Goal: Task Accomplishment & Management: Manage account settings

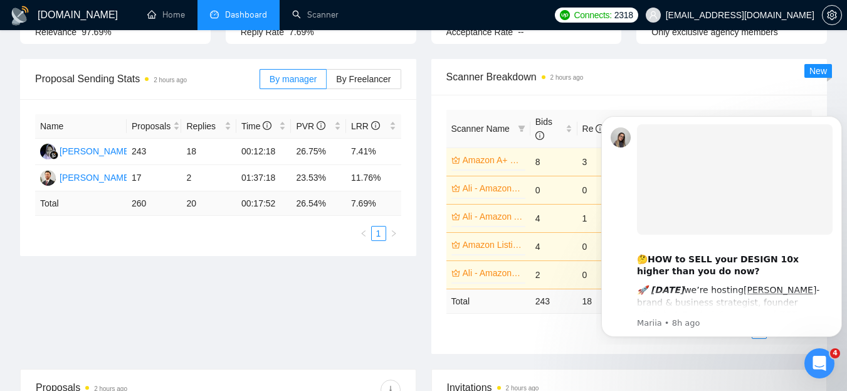
scroll to position [125, 0]
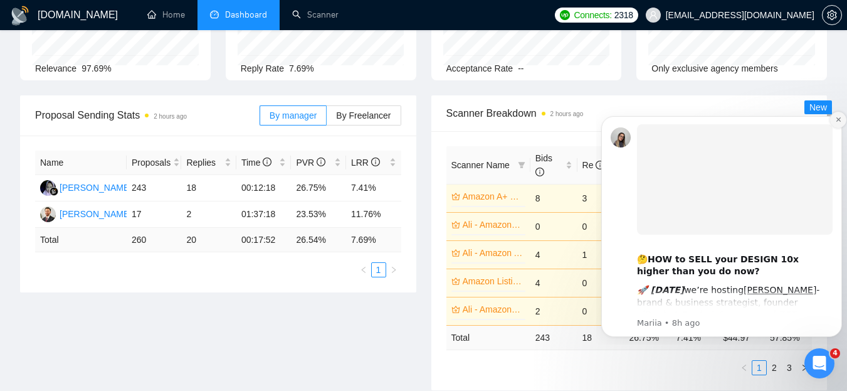
click at [838, 117] on icon "Dismiss notification" at bounding box center [838, 119] width 7 height 7
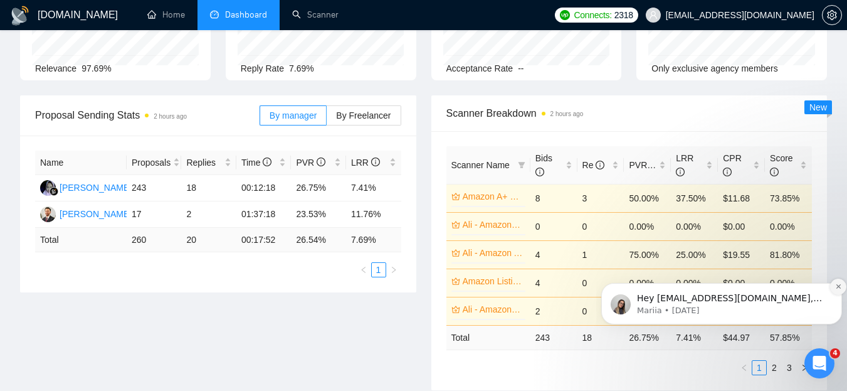
click at [839, 281] on button "Dismiss notification" at bounding box center [838, 286] width 16 height 16
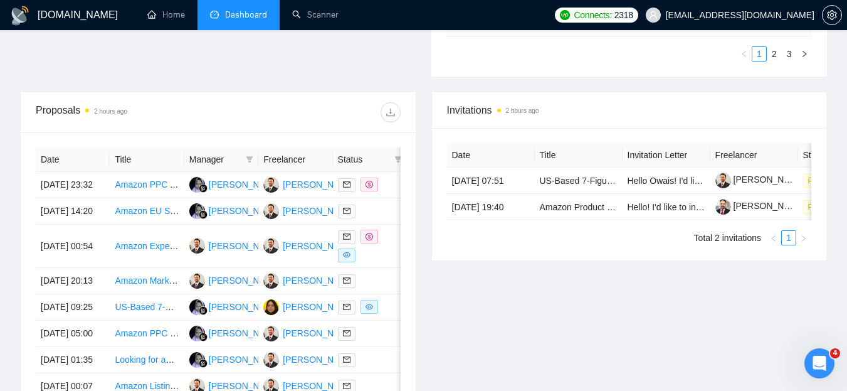
scroll to position [0, 74]
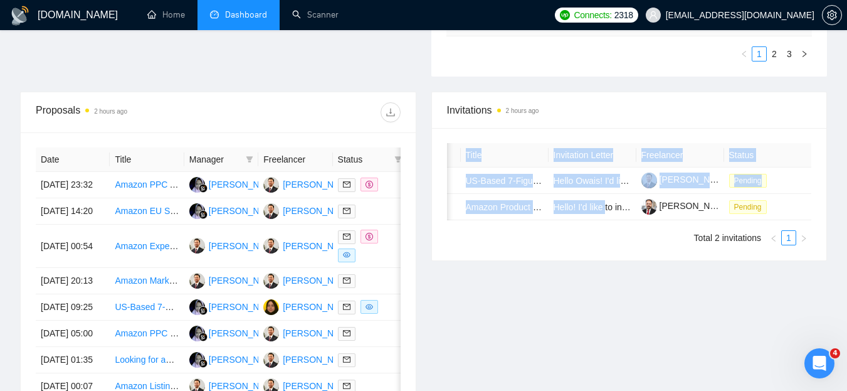
drag, startPoint x: 607, startPoint y: 220, endPoint x: 475, endPoint y: 224, distance: 132.4
click at [475, 220] on div "Date Title Invitation Letter Freelancer Status 31 Aug, 2025 07:51 US-Based 7-Fi…" at bounding box center [629, 181] width 365 height 77
click at [518, 260] on div "Date Title Invitation Letter Freelancer Status 31 Aug, 2025 07:51 US-Based 7-Fi…" at bounding box center [629, 194] width 395 height 132
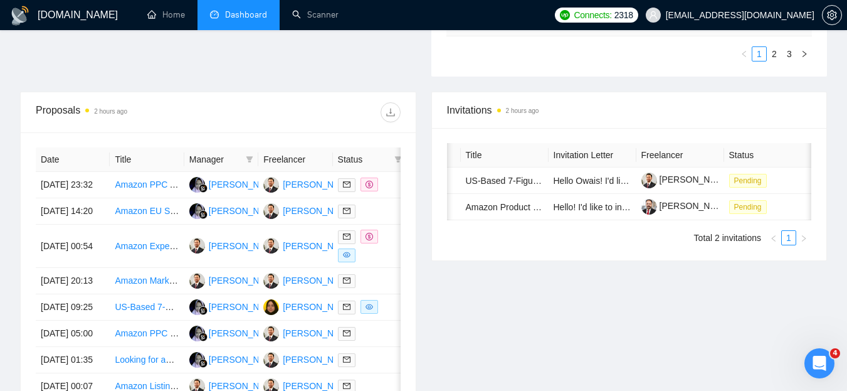
scroll to position [0, 0]
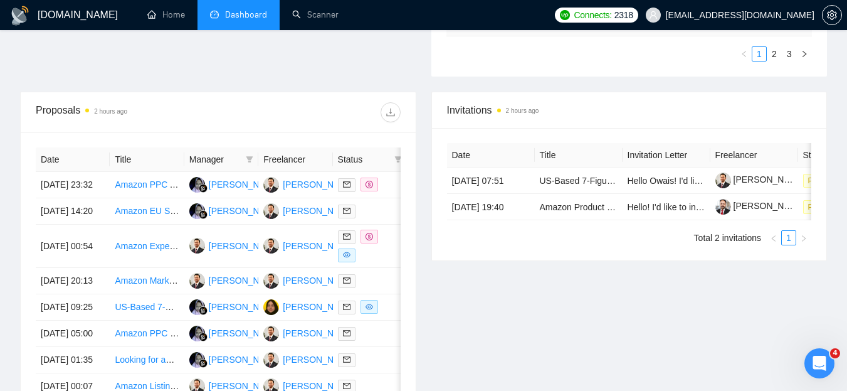
click at [625, 319] on div "Invitations 2 hours ago Date Title Invitation Letter Freelancer Status 31 Aug, …" at bounding box center [629, 292] width 411 height 401
click at [319, 10] on link "Scanner" at bounding box center [315, 14] width 46 height 11
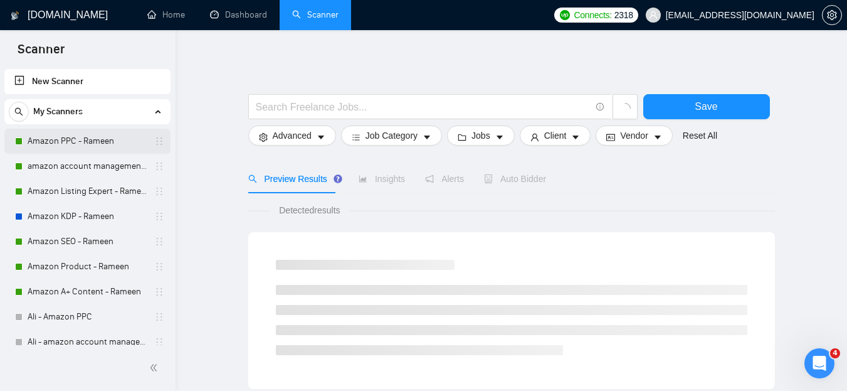
click at [78, 145] on link "Amazon PPC - Rameen" at bounding box center [87, 141] width 119 height 25
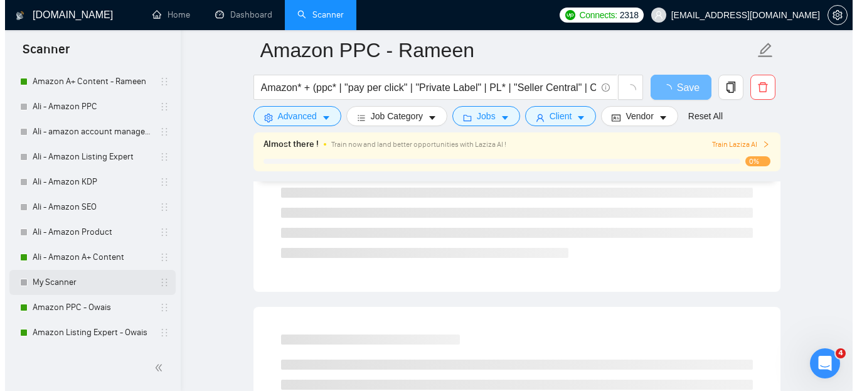
scroll to position [251, 0]
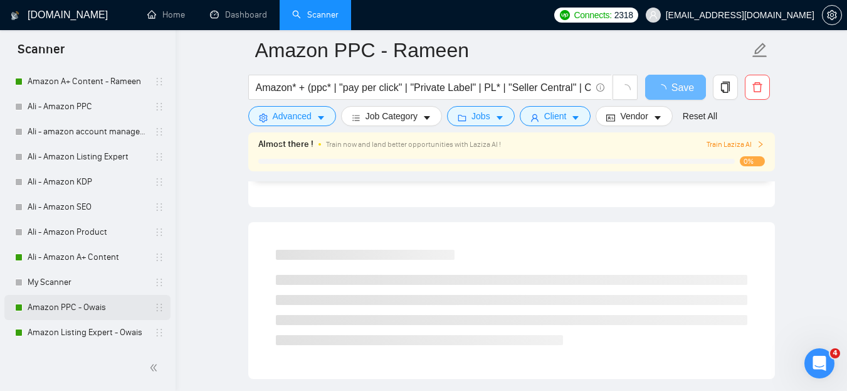
click at [91, 314] on link "Amazon PPC - Owais" at bounding box center [87, 307] width 119 height 25
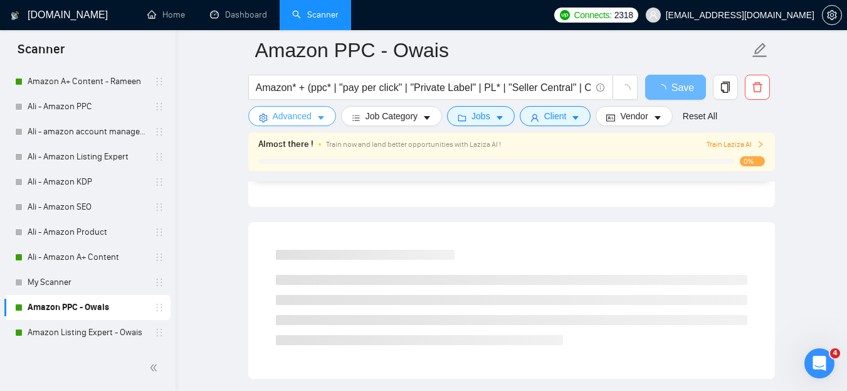
click at [314, 119] on button "Advanced" at bounding box center [292, 116] width 88 height 20
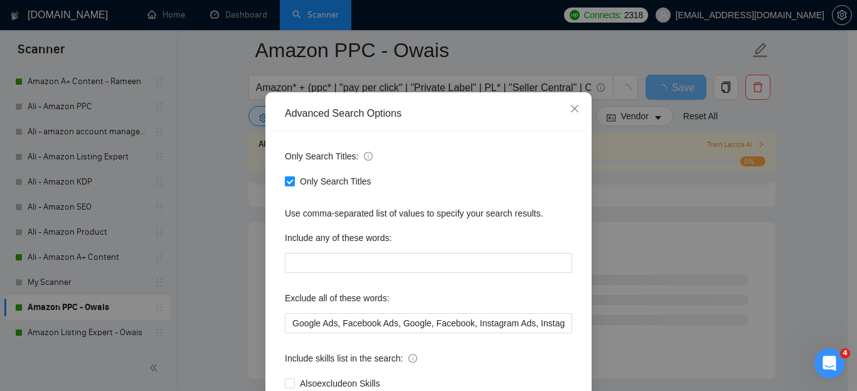
scroll to position [125, 0]
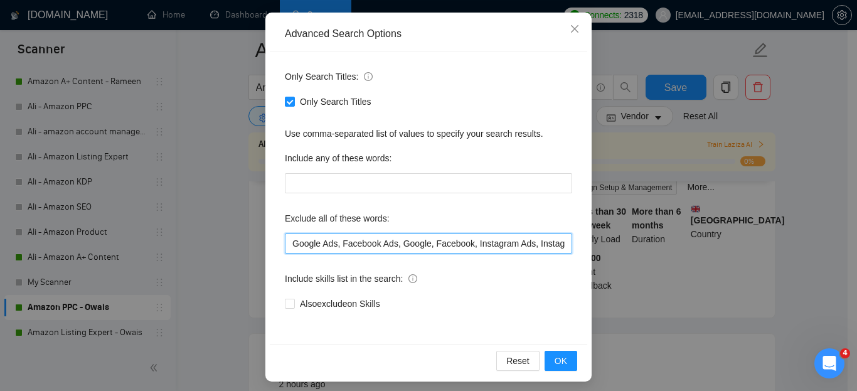
click at [384, 241] on input "Google Ads, Facebook Ads, Google, Facebook, Instagram Ads, Instagram, Wholesale…" at bounding box center [428, 243] width 287 height 20
click at [544, 241] on input "Google Ads, Facebook Ads, Google, Facebook, Instagram Ads, Instagram, Wholesale…" at bounding box center [428, 243] width 287 height 20
paste input "kindle"
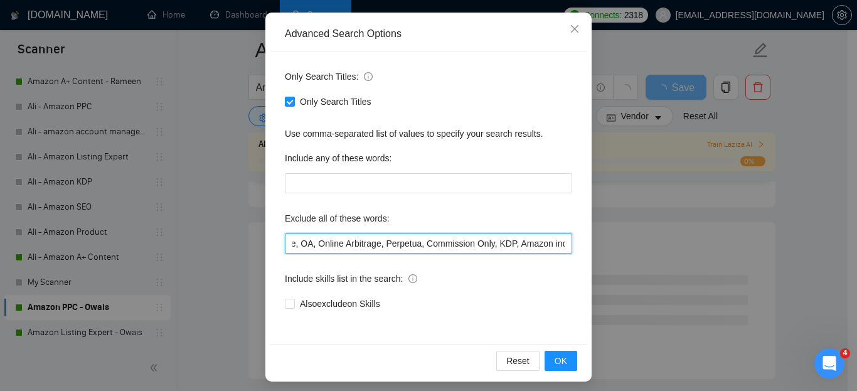
scroll to position [0, 326]
type input "Google Ads, Facebook Ads, Google, Facebook, Instagram Ads, Instagram, Wholesale…"
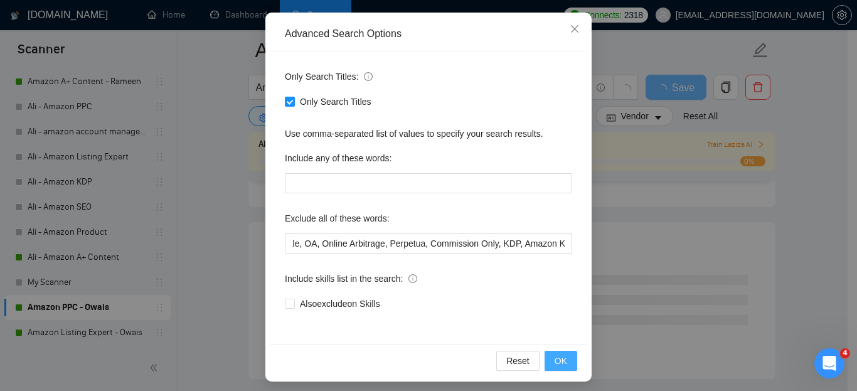
click at [549, 357] on button "OK" at bounding box center [560, 361] width 33 height 20
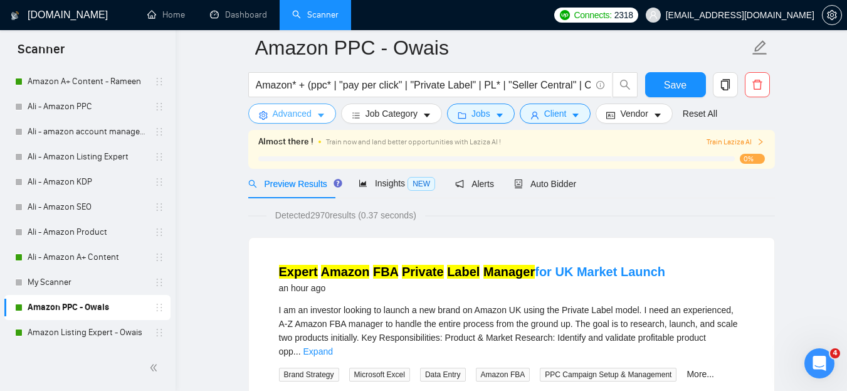
scroll to position [0, 0]
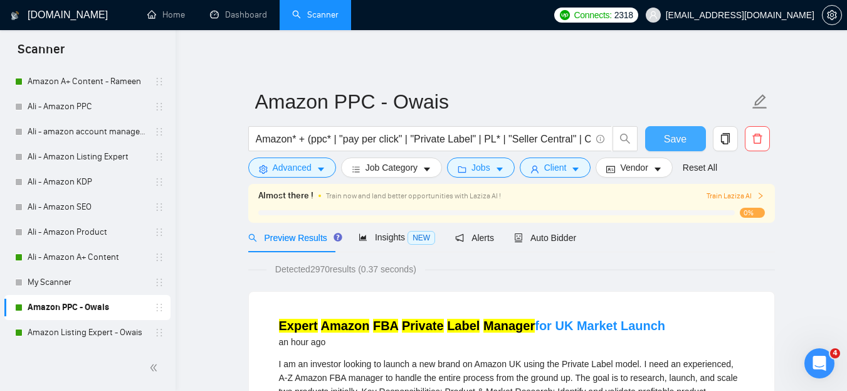
click at [680, 139] on span "Save" at bounding box center [675, 139] width 23 height 16
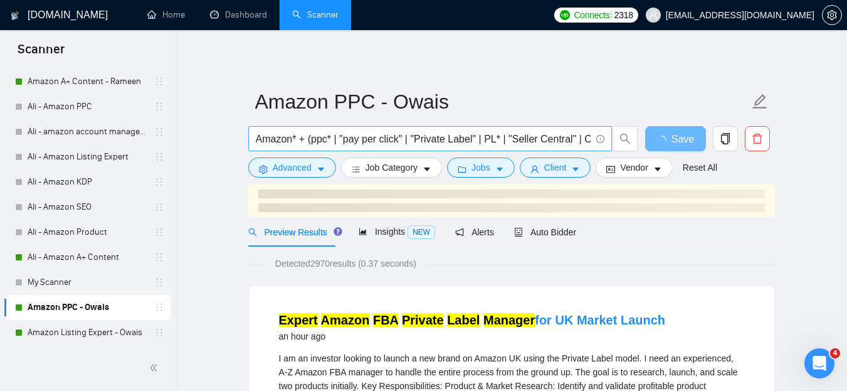
click at [433, 137] on input "Amazon* + (ppc* | "pay per click" | "Private Label" | PL* | "Seller Central" | …" at bounding box center [423, 139] width 335 height 16
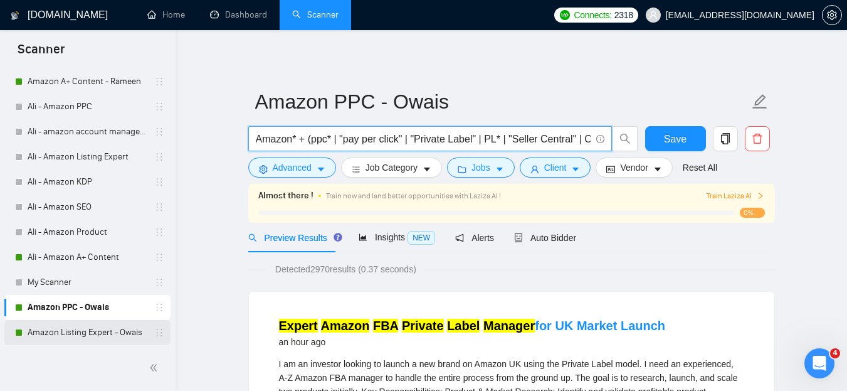
click at [49, 330] on link "Amazon Listing Expert - Owais" at bounding box center [87, 332] width 119 height 25
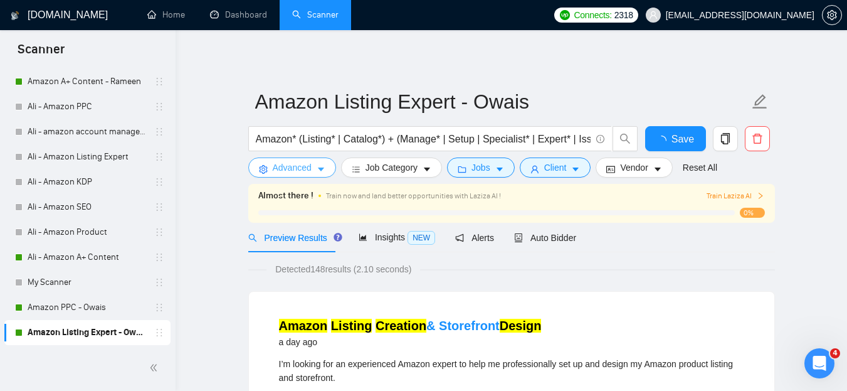
click at [327, 168] on button "Advanced" at bounding box center [292, 167] width 88 height 20
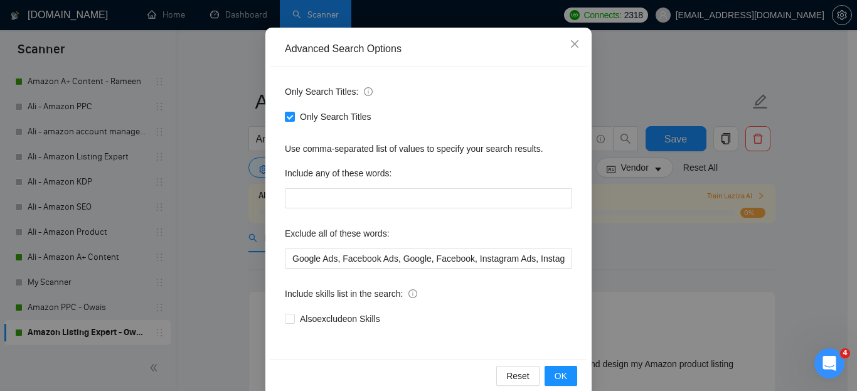
scroll to position [131, 0]
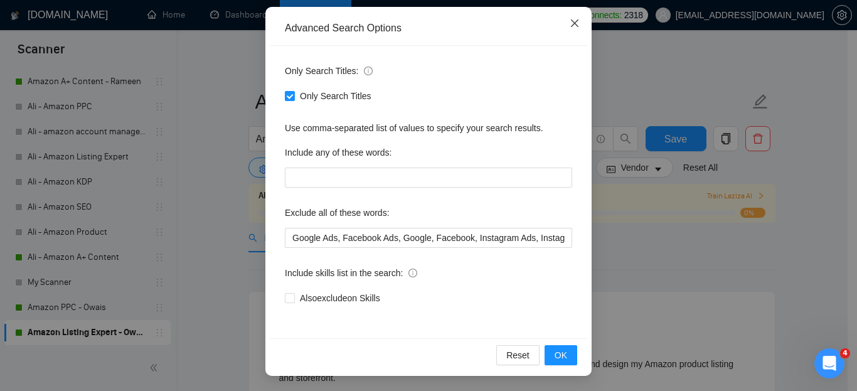
click at [572, 24] on icon "close" at bounding box center [574, 23] width 10 height 10
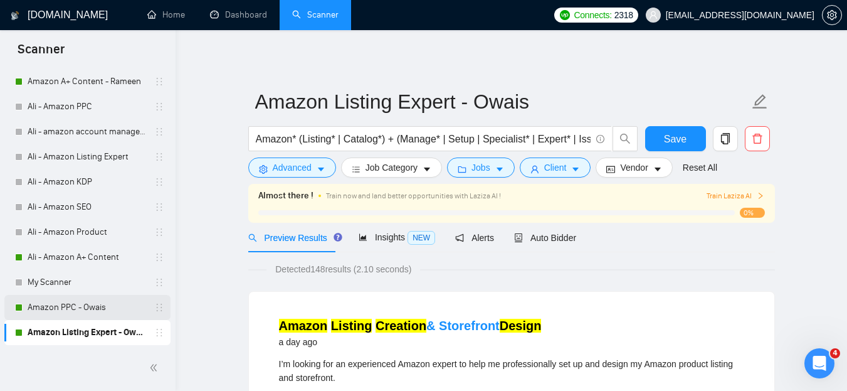
click at [46, 303] on link "Amazon PPC - Owais" at bounding box center [87, 307] width 119 height 25
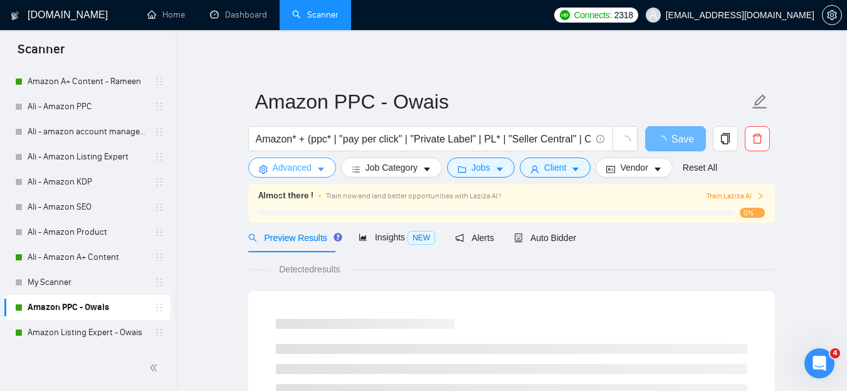
click at [310, 172] on span "Advanced" at bounding box center [292, 168] width 39 height 14
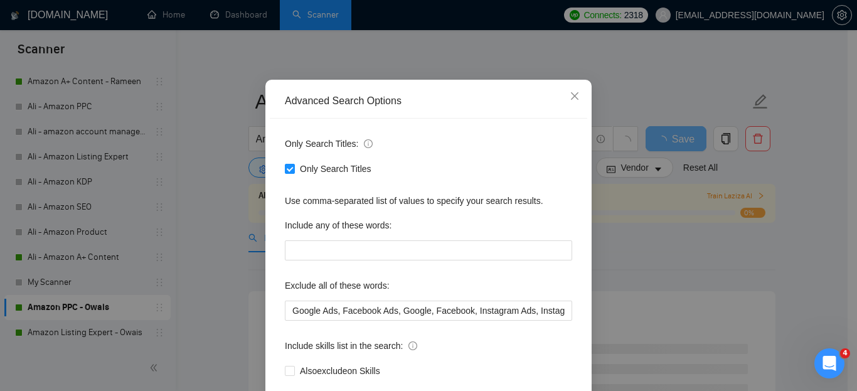
scroll to position [131, 0]
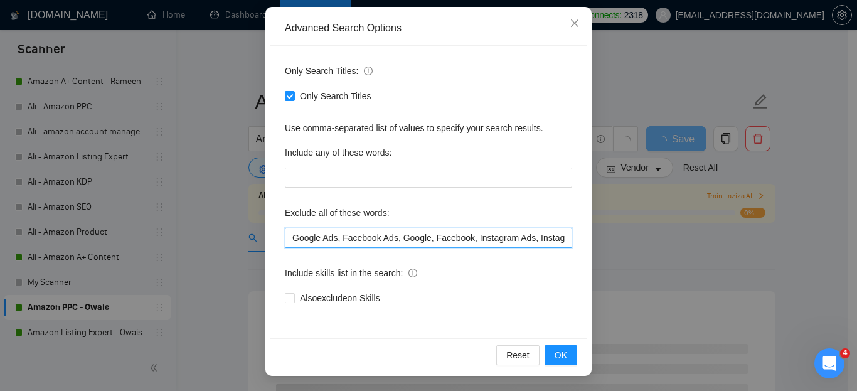
click at [515, 235] on input "Google Ads, Facebook Ads, Google, Facebook, Instagram Ads, Instagram, Wholesale…" at bounding box center [428, 238] width 287 height 20
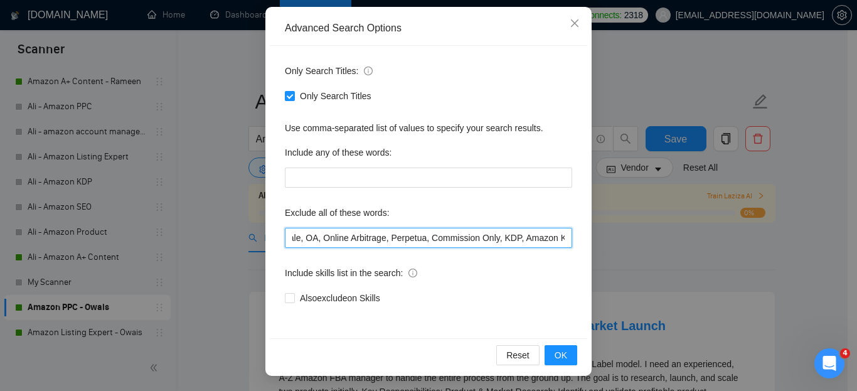
scroll to position [0, 331]
drag, startPoint x: 481, startPoint y: 236, endPoint x: 572, endPoint y: 239, distance: 91.0
click at [572, 239] on div "Only Search Titles: Only Search Titles Use comma-separated list of values to sp…" at bounding box center [428, 192] width 317 height 292
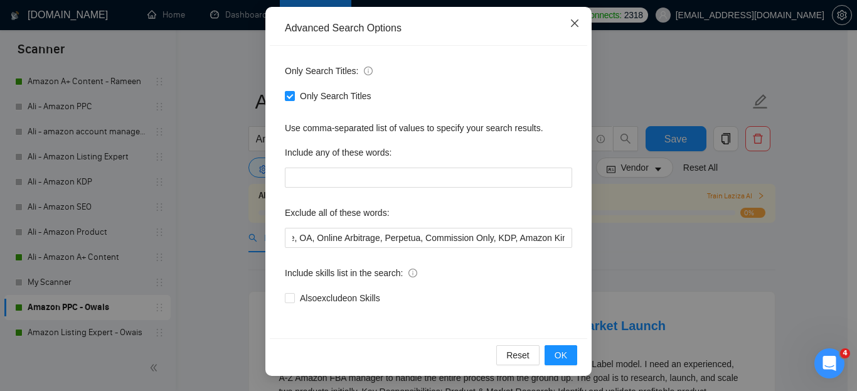
click at [572, 18] on span "Close" at bounding box center [574, 24] width 34 height 34
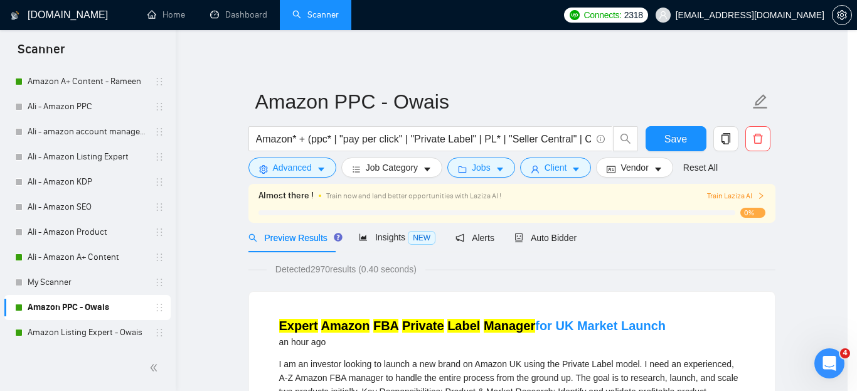
scroll to position [68, 0]
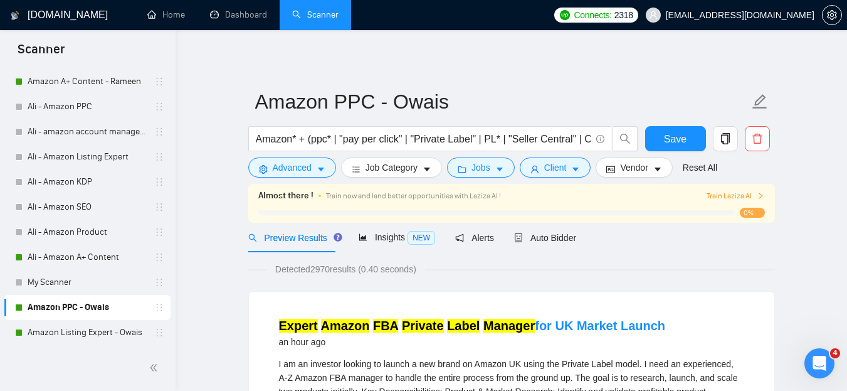
drag, startPoint x: 66, startPoint y: 328, endPoint x: 189, endPoint y: 344, distance: 123.3
click at [66, 329] on link "Amazon Listing Expert - Owais" at bounding box center [87, 332] width 119 height 25
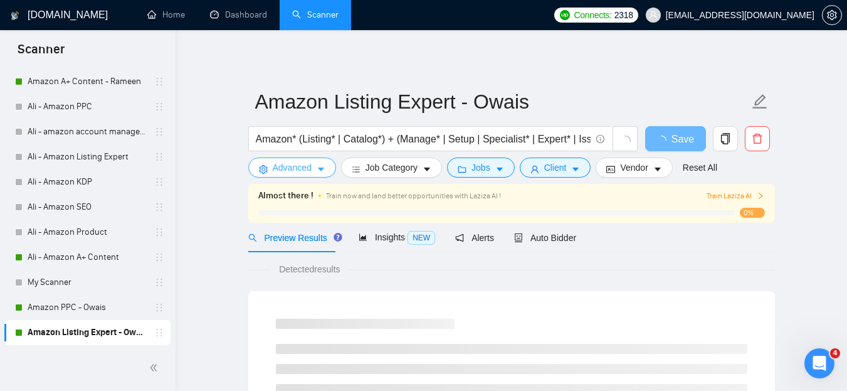
click at [330, 166] on button "Advanced" at bounding box center [292, 167] width 88 height 20
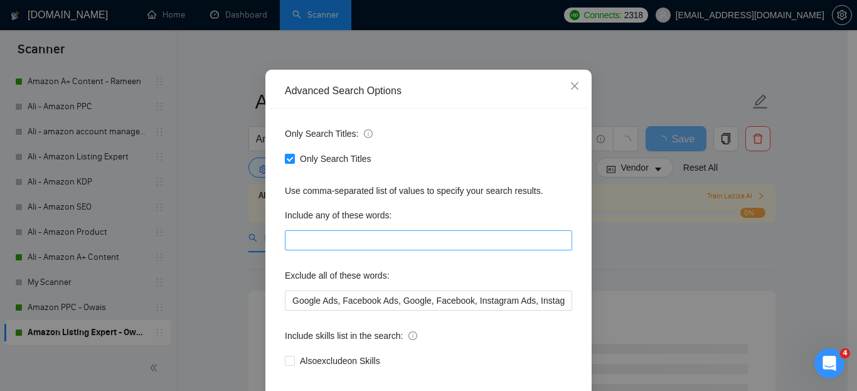
scroll to position [131, 0]
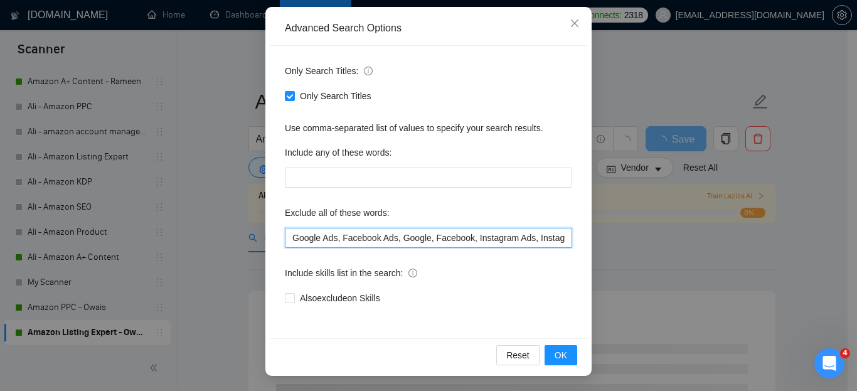
click at [446, 228] on input "Google Ads, Facebook Ads, Google, Facebook, Instagram Ads, Instagram, Meta, Who…" at bounding box center [428, 238] width 287 height 20
click at [290, 238] on input "Google Ads, Facebook Ads, Google, Facebook, Instagram Ads, Instagram, Meta, Who…" at bounding box center [428, 238] width 287 height 20
paste input "KDP, Amazon Kindle"
type input "KDP, Amazon Kindle, Google Ads, Facebook Ads, Google, Facebook, Instagram Ads, …"
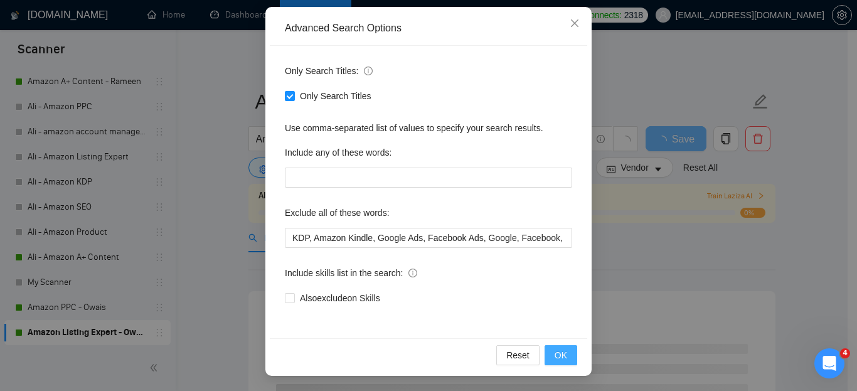
click at [561, 355] on span "OK" at bounding box center [560, 355] width 13 height 14
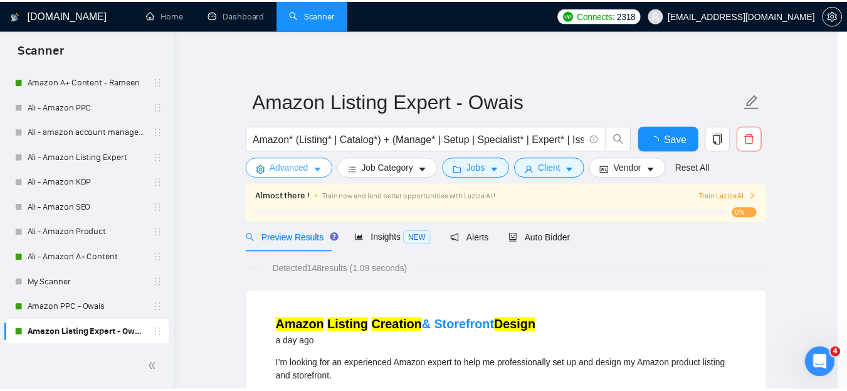
scroll to position [0, 0]
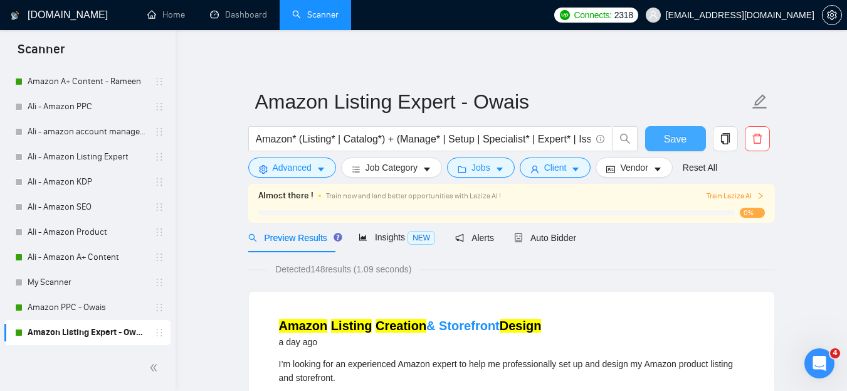
click at [686, 137] on button "Save" at bounding box center [675, 138] width 61 height 25
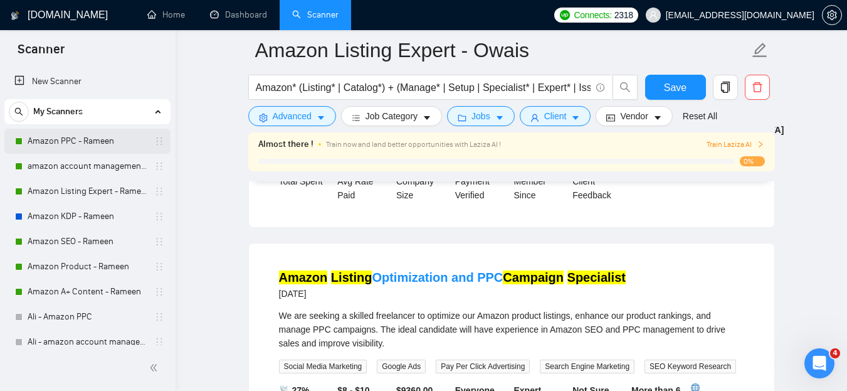
click at [90, 138] on link "Amazon PPC - Rameen" at bounding box center [87, 141] width 119 height 25
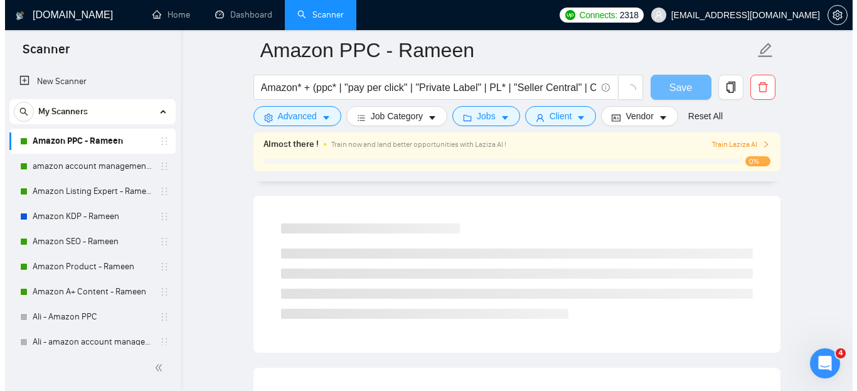
scroll to position [314, 0]
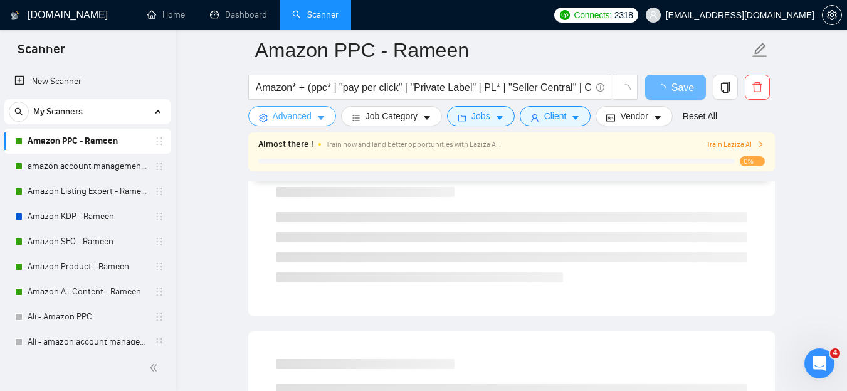
click at [319, 115] on icon "caret-down" at bounding box center [321, 117] width 9 height 9
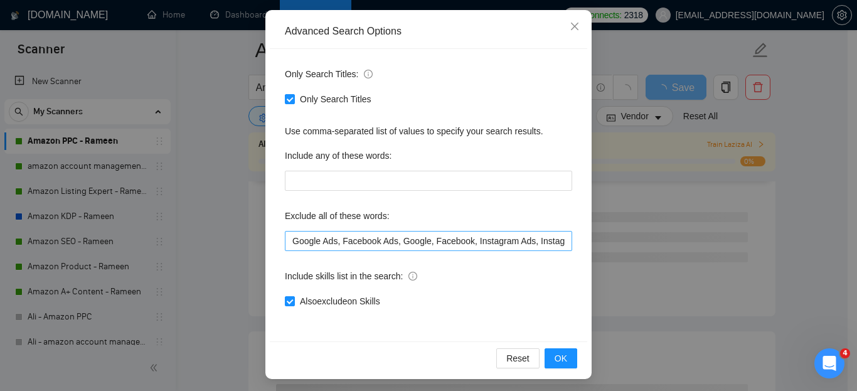
scroll to position [131, 0]
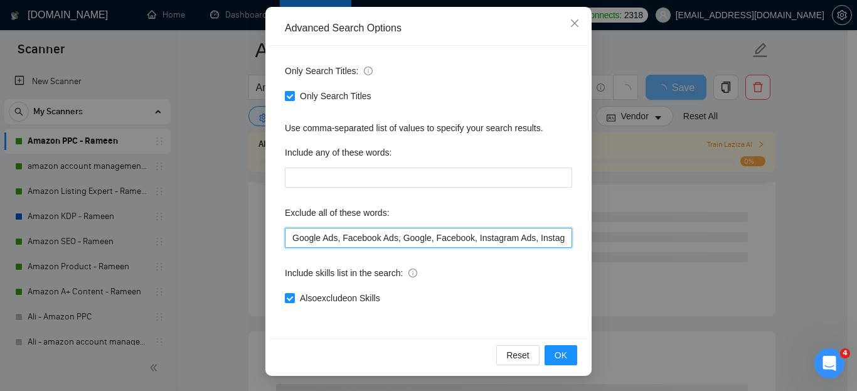
click at [285, 239] on input "Google Ads, Facebook Ads, Google, Facebook, Instagram Ads, Instagram, Wholesale…" at bounding box center [428, 238] width 287 height 20
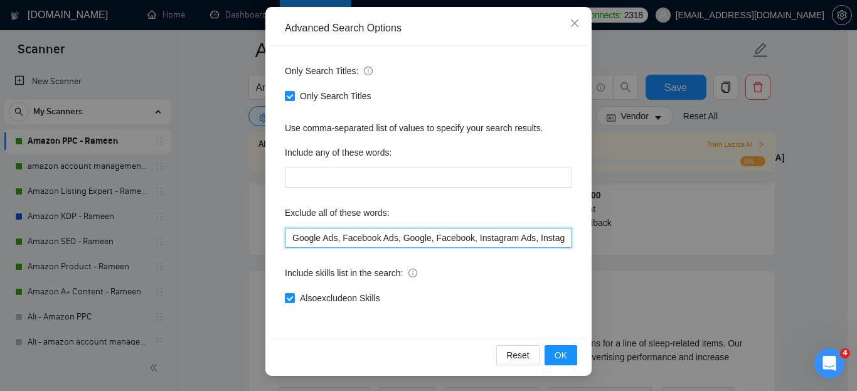
paste input "KDP, Amazon Kindle"
type input "KDP, Amazon Kindle, Google Ads, Facebook Ads, Google, Facebook, Instagram Ads, …"
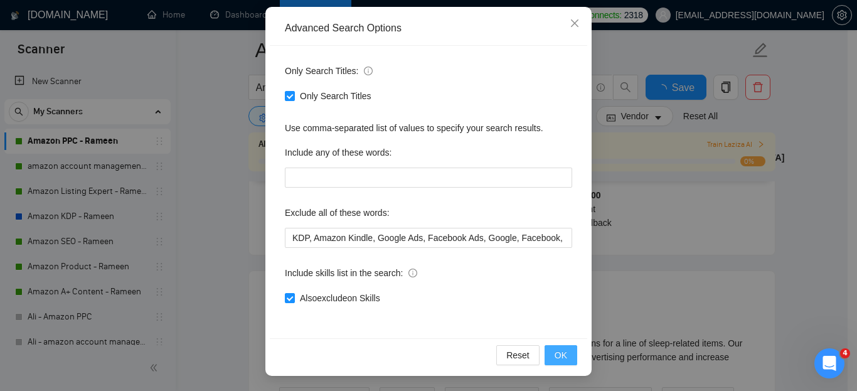
click at [555, 352] on span "OK" at bounding box center [560, 355] width 13 height 14
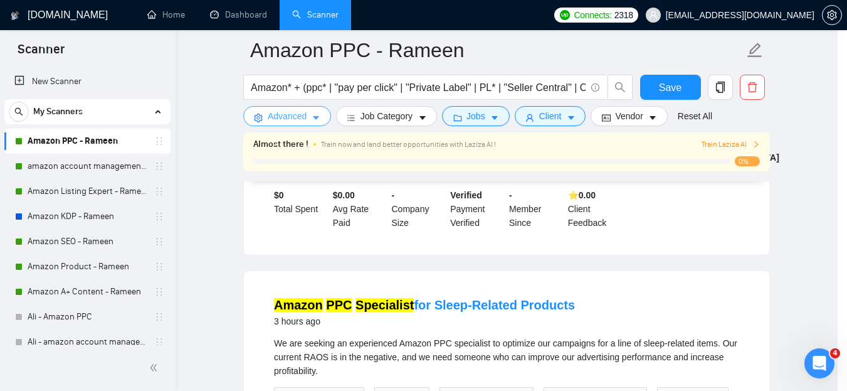
scroll to position [0, 0]
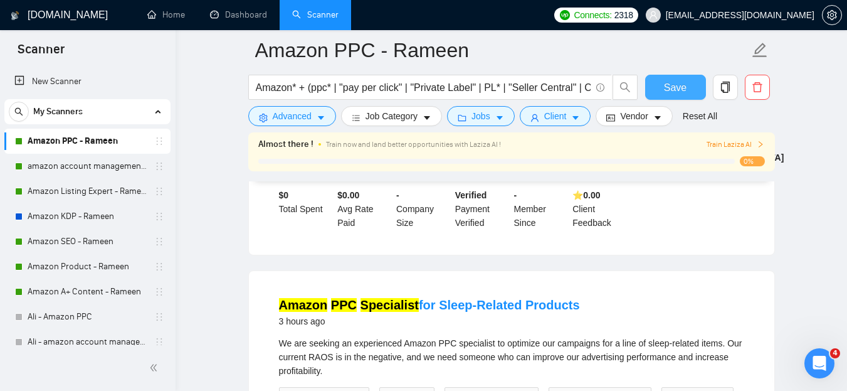
click at [663, 90] on button "Save" at bounding box center [675, 87] width 61 height 25
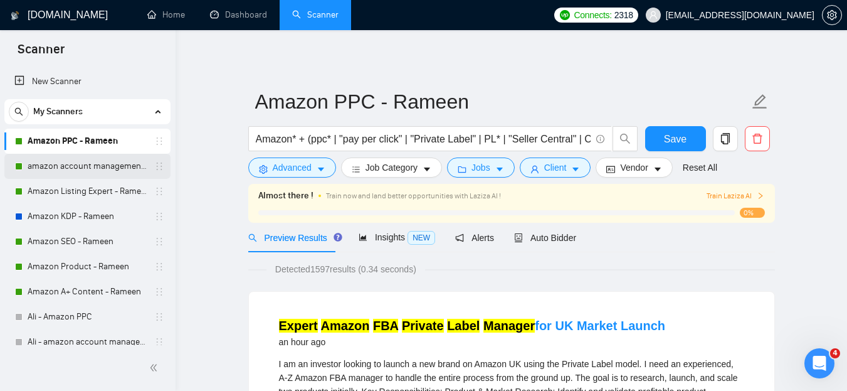
click at [54, 166] on link "amazon account management - Rameen" at bounding box center [87, 166] width 119 height 25
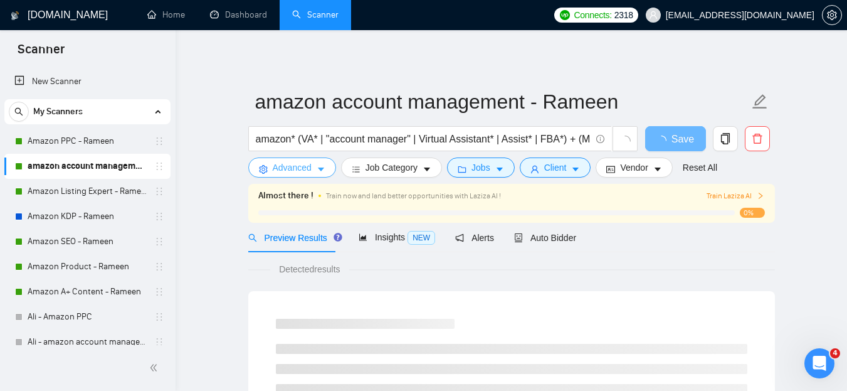
click at [288, 171] on span "Advanced" at bounding box center [292, 168] width 39 height 14
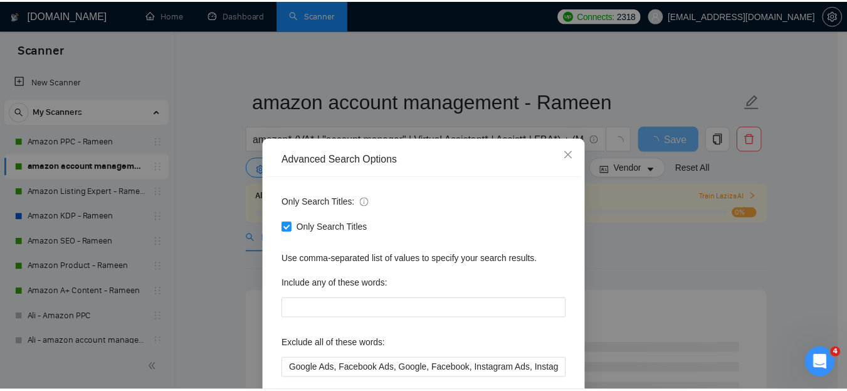
scroll to position [131, 0]
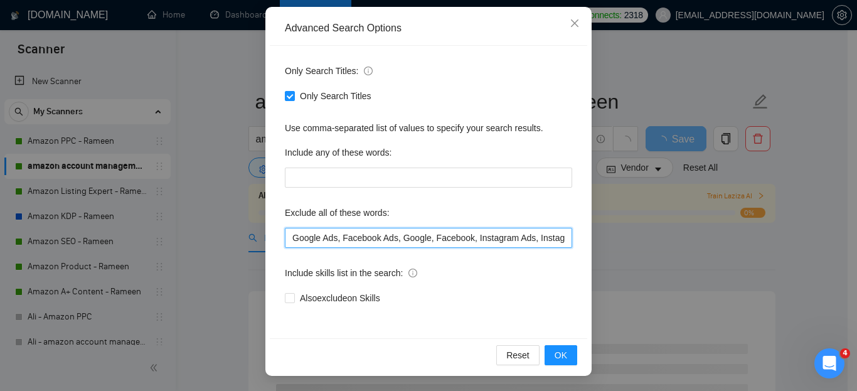
click at [288, 236] on input "Google Ads, Facebook Ads, Google, Facebook, Instagram Ads, Instagram, Wholesale…" at bounding box center [428, 238] width 287 height 20
paste input "KDP, Amazon Kindle,"
type input "KDP, Amazon Kindle, Google Ads, Facebook Ads, Google, Facebook, Instagram Ads, …"
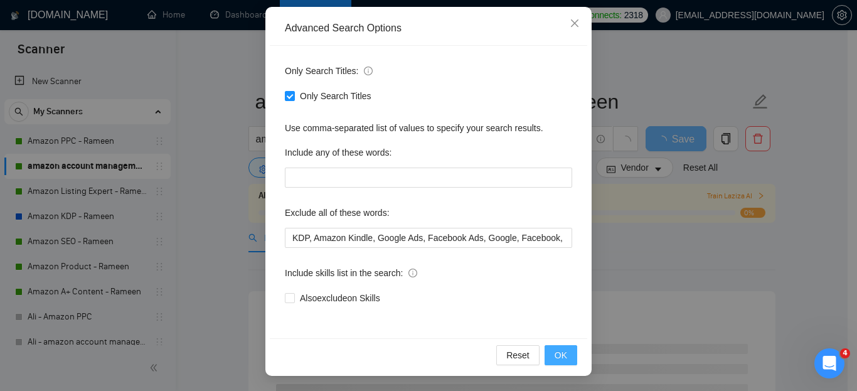
click at [562, 356] on span "OK" at bounding box center [560, 355] width 13 height 14
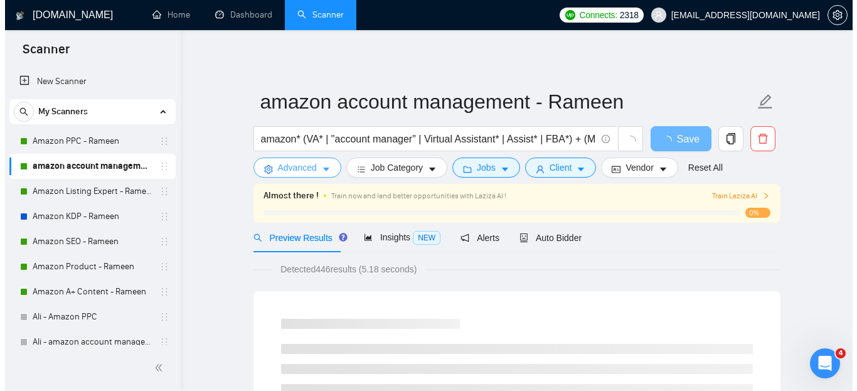
scroll to position [0, 0]
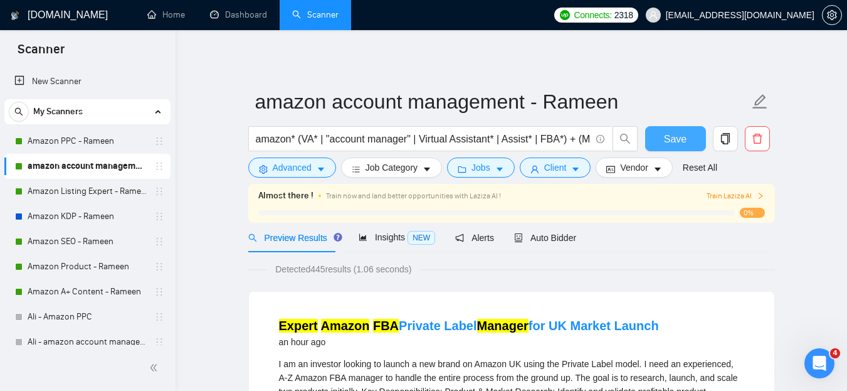
click at [665, 137] on span "Save" at bounding box center [675, 139] width 23 height 16
click at [75, 192] on link "Amazon Listing Expert - Rameen" at bounding box center [87, 191] width 119 height 25
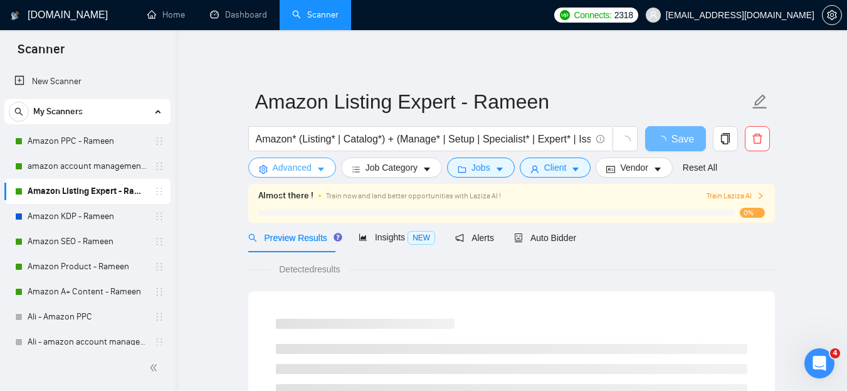
click at [319, 164] on span "caret-down" at bounding box center [321, 168] width 9 height 9
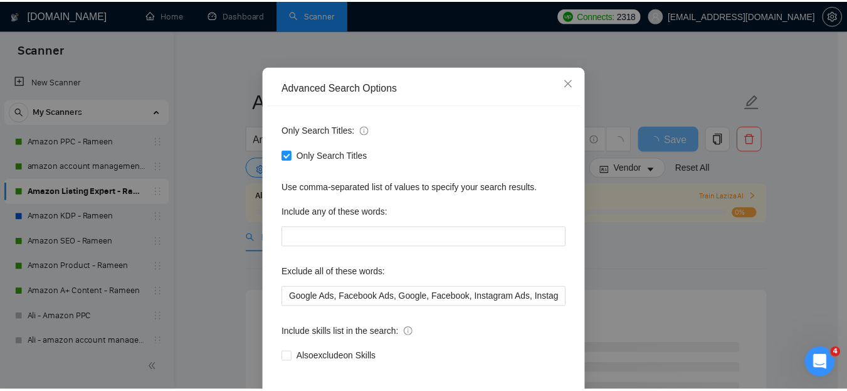
scroll to position [131, 0]
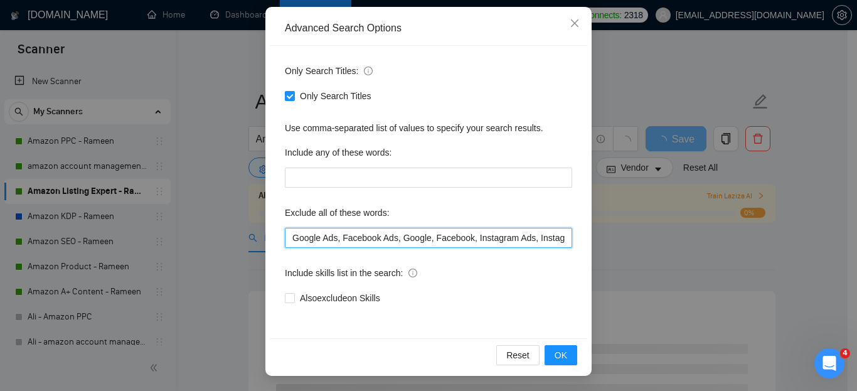
click at [289, 233] on input "Google Ads, Facebook Ads, Google, Facebook, Instagram Ads, Instagram, Meta, Who…" at bounding box center [428, 238] width 287 height 20
paste input "KDP, Amazon Kindle,"
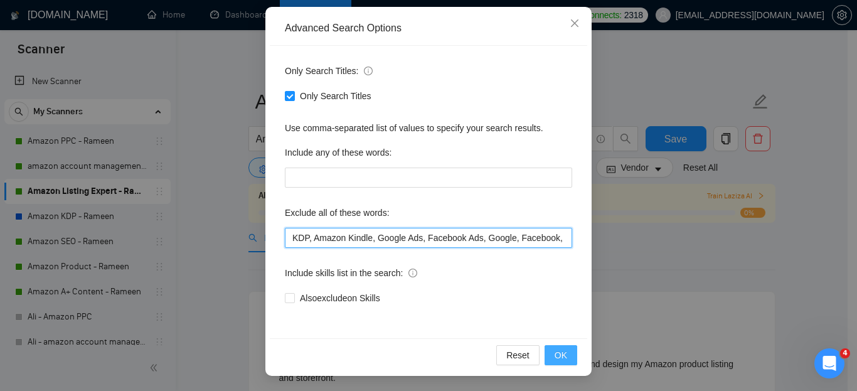
type input "KDP, Amazon Kindle, Google Ads, Facebook Ads, Google, Facebook, Instagram Ads, …"
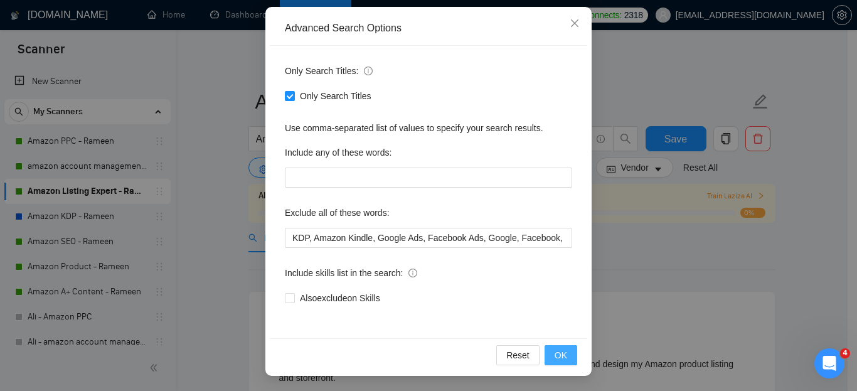
click at [553, 347] on button "OK" at bounding box center [560, 355] width 33 height 20
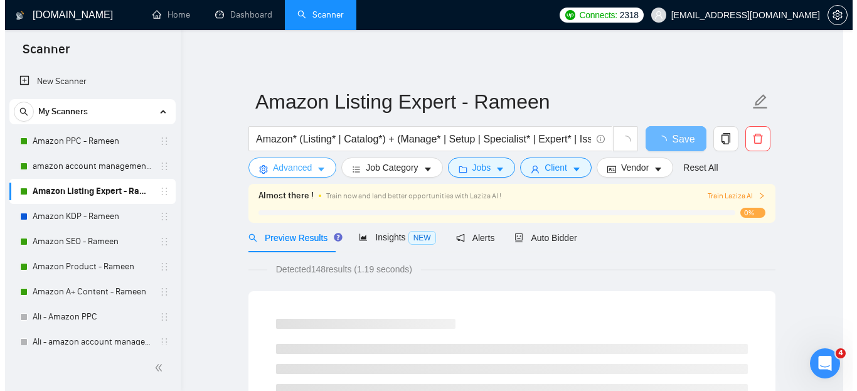
scroll to position [0, 0]
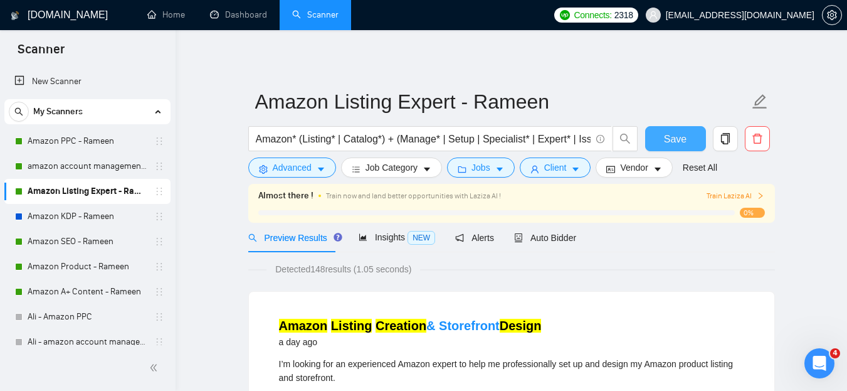
click at [657, 137] on button "Save" at bounding box center [675, 138] width 61 height 25
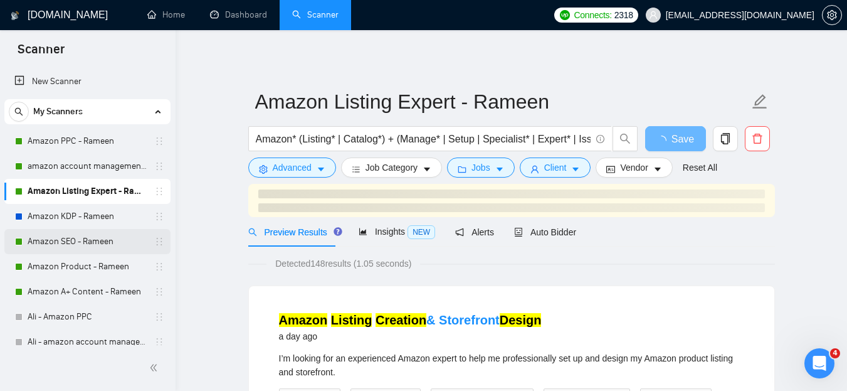
click at [90, 236] on link "Amazon SEO - Rameen" at bounding box center [87, 241] width 119 height 25
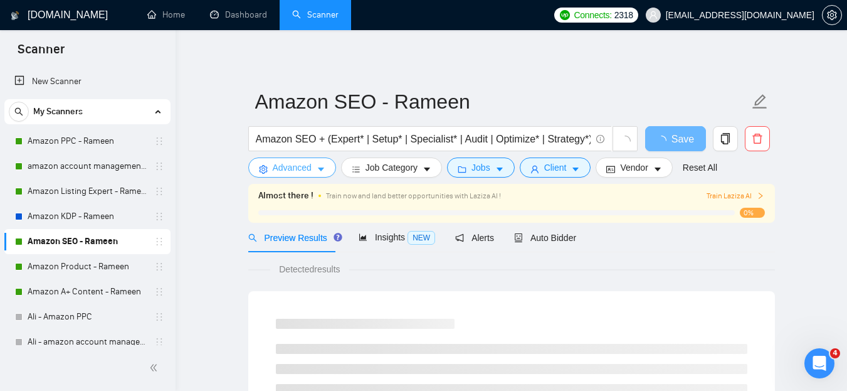
click at [287, 169] on span "Advanced" at bounding box center [292, 168] width 39 height 14
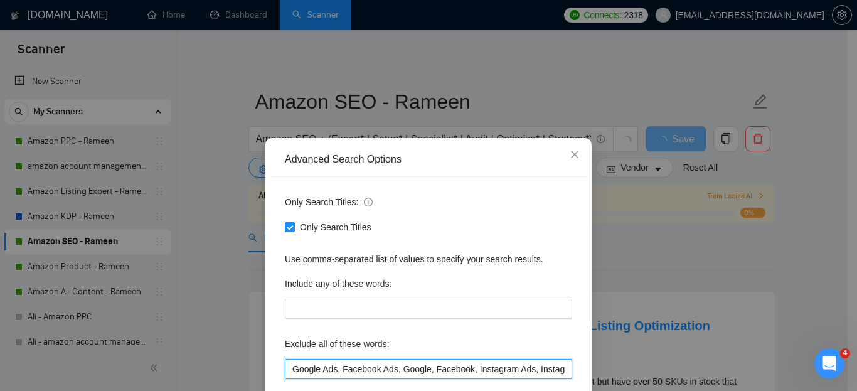
click at [289, 364] on input "Google Ads, Facebook Ads, Google, Facebook, Instagram Ads, Instagram, Meta, Who…" at bounding box center [428, 369] width 287 height 20
paste input "KDP, Amazon Kindle,"
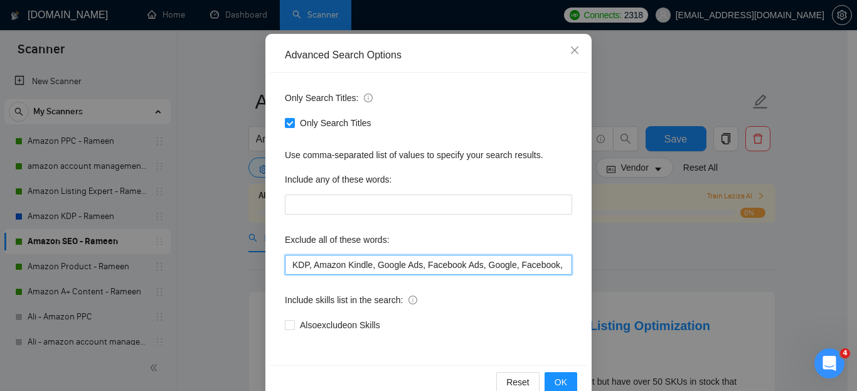
scroll to position [131, 0]
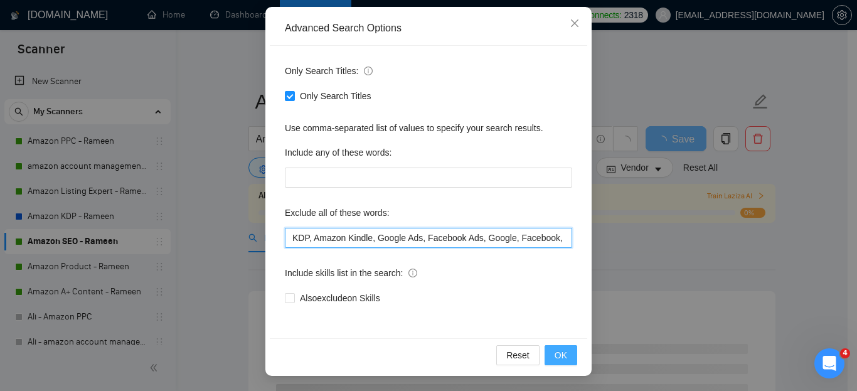
type input "KDP, Amazon Kindle, Google Ads, Facebook Ads, Google, Facebook, Instagram Ads, …"
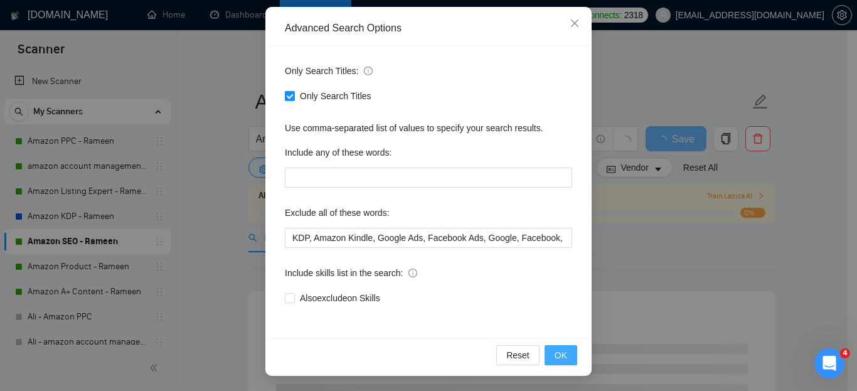
click at [554, 351] on span "OK" at bounding box center [560, 355] width 13 height 14
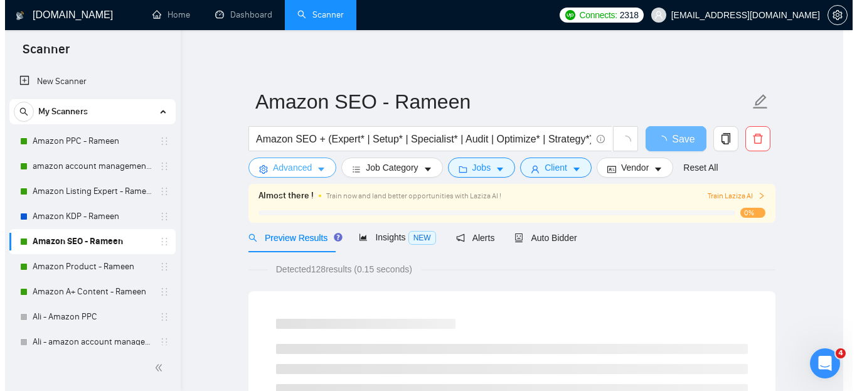
scroll to position [0, 0]
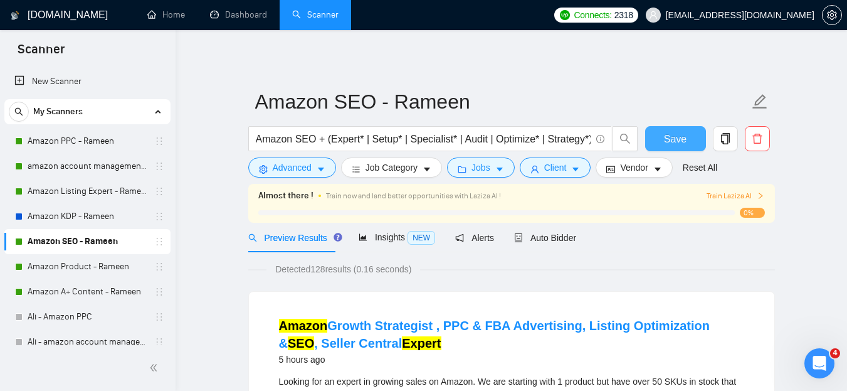
click at [682, 138] on span "Save" at bounding box center [675, 139] width 23 height 16
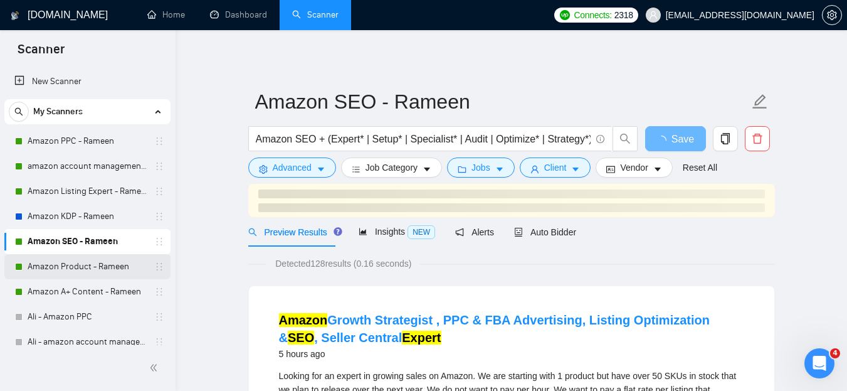
click at [64, 266] on link "Amazon Product - Rameen" at bounding box center [87, 266] width 119 height 25
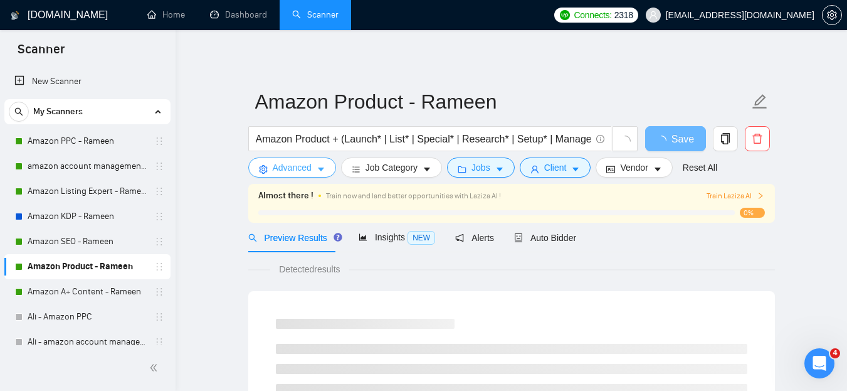
click at [292, 165] on span "Advanced" at bounding box center [292, 168] width 39 height 14
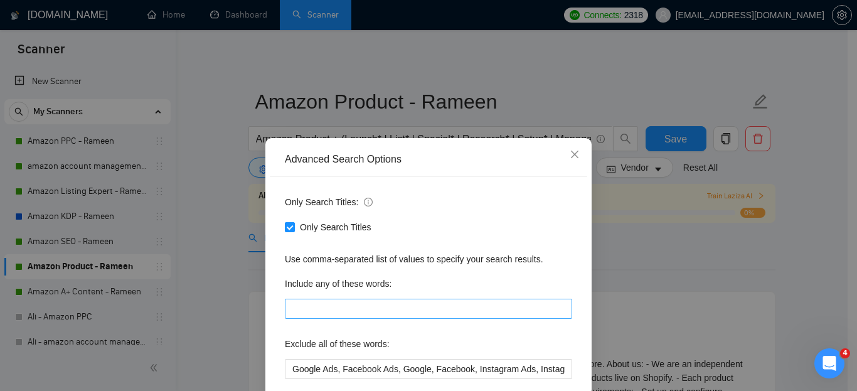
scroll to position [131, 0]
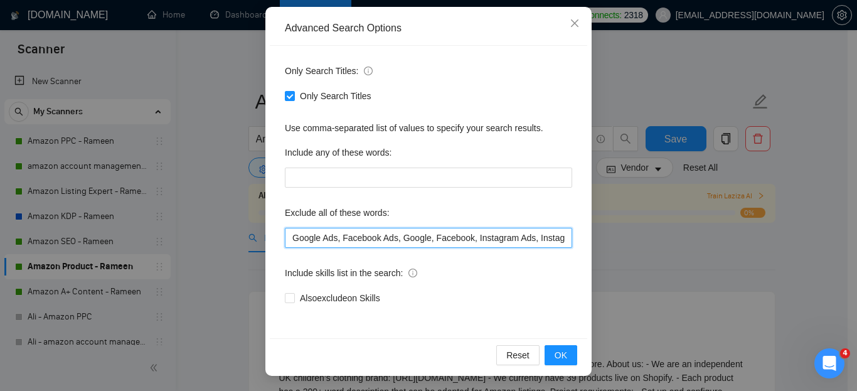
click at [287, 239] on input "Google Ads, Facebook Ads, Google, Facebook, Instagram Ads, Instagram, Meta, Who…" at bounding box center [428, 238] width 287 height 20
paste input "KDP, Amazon Kindle,"
type input "KDP, Amazon Kindle, Google Ads, Facebook Ads, Google, Facebook, Instagram Ads, …"
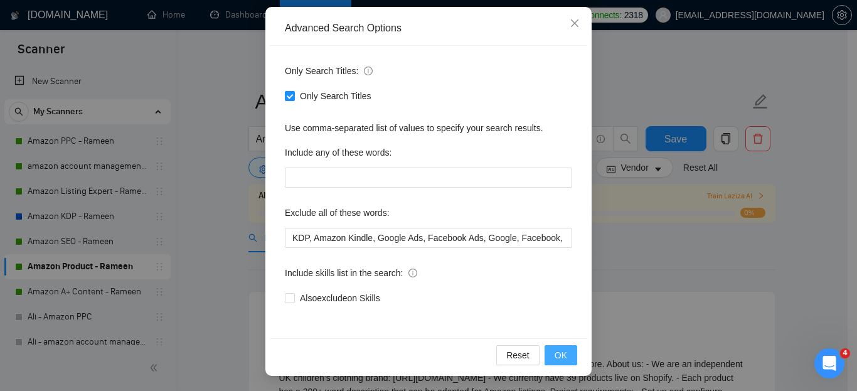
click at [556, 354] on span "OK" at bounding box center [560, 355] width 13 height 14
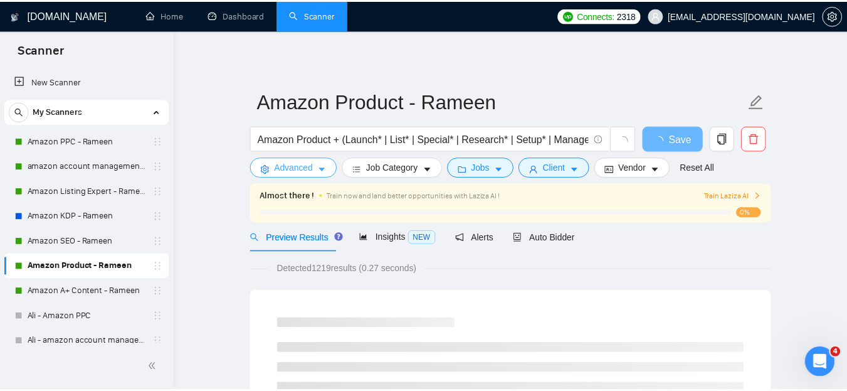
scroll to position [0, 0]
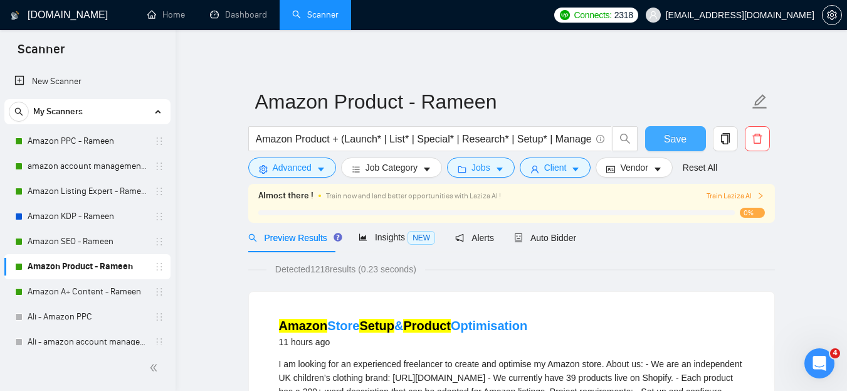
click at [678, 139] on span "Save" at bounding box center [675, 139] width 23 height 16
click at [44, 290] on link "Amazon A+ Content - Rameen" at bounding box center [87, 291] width 119 height 25
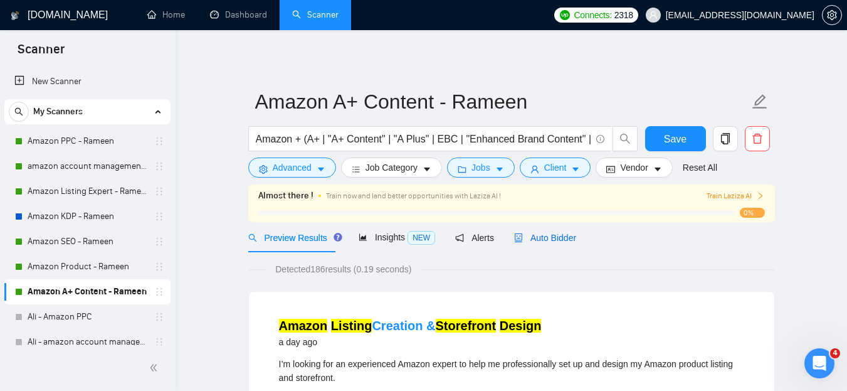
click at [537, 239] on span "Auto Bidder" at bounding box center [545, 238] width 62 height 10
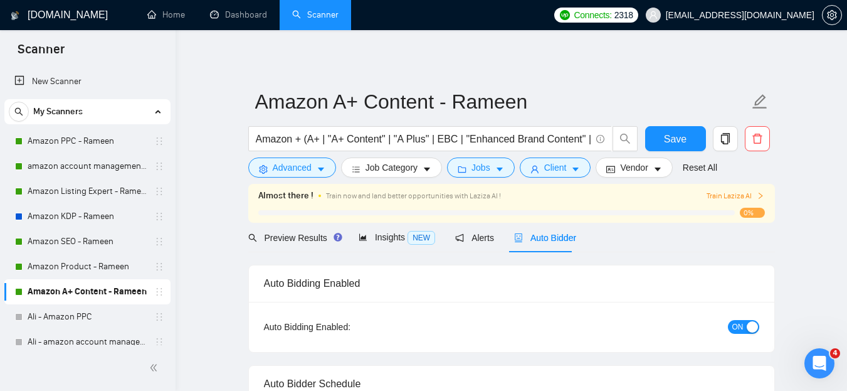
click at [744, 329] on button "ON" at bounding box center [743, 327] width 31 height 14
click at [680, 132] on span "Save" at bounding box center [675, 139] width 23 height 16
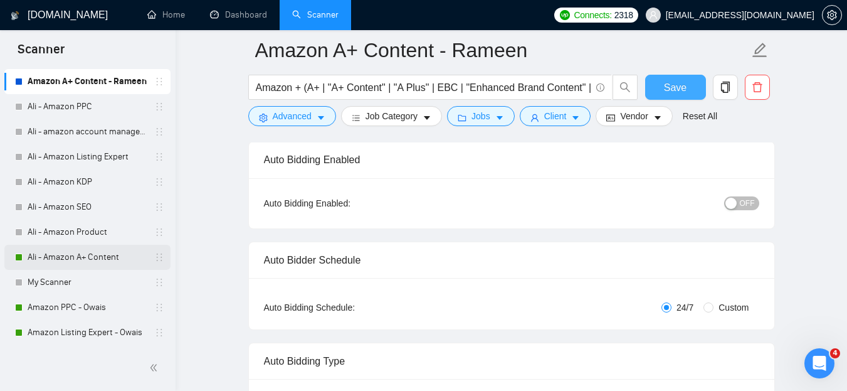
scroll to position [188, 0]
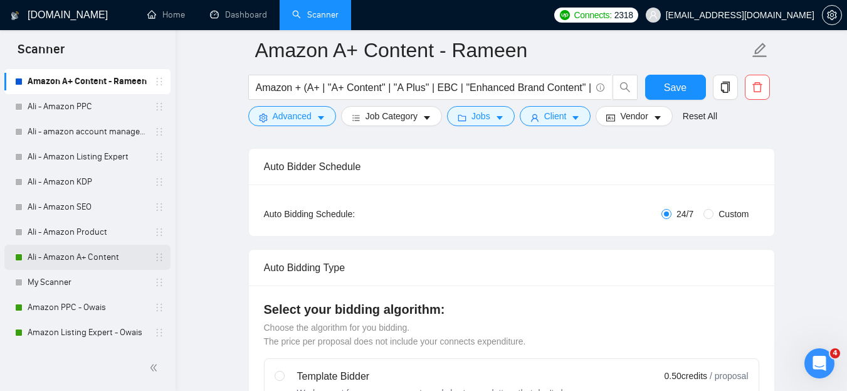
click at [76, 253] on link "Ali - Amazon A+ Content" at bounding box center [87, 257] width 119 height 25
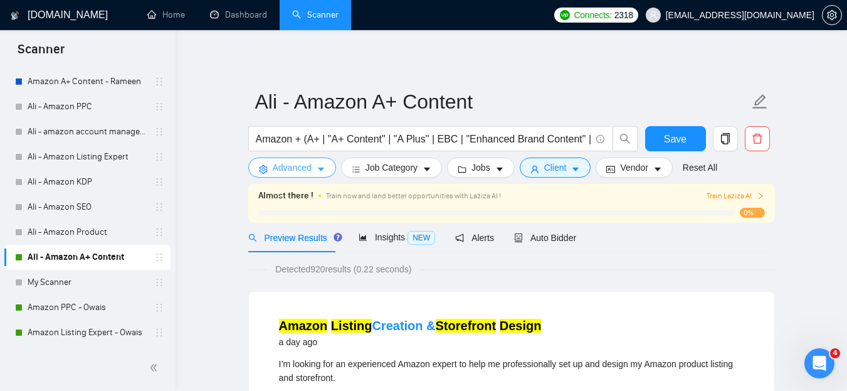
click at [285, 164] on span "Advanced" at bounding box center [292, 168] width 39 height 14
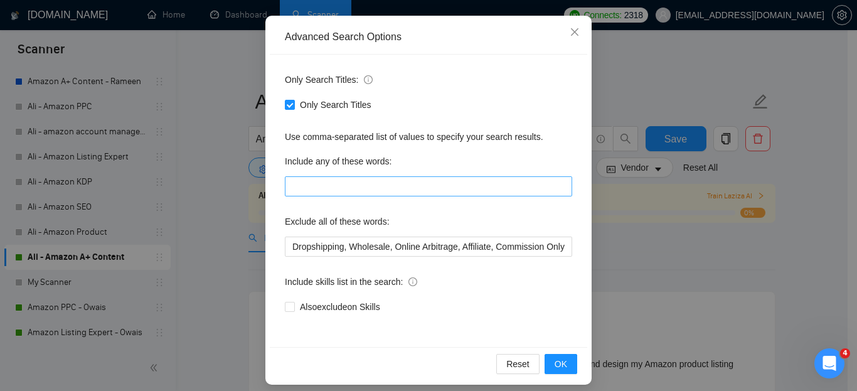
scroll to position [125, 0]
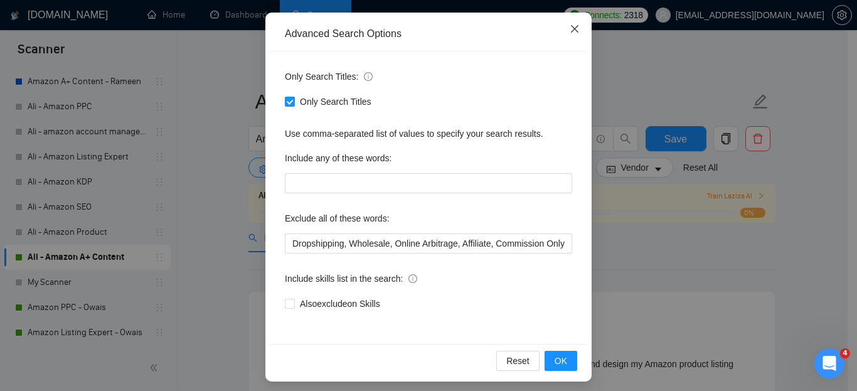
click at [568, 36] on span "Close" at bounding box center [574, 30] width 34 height 34
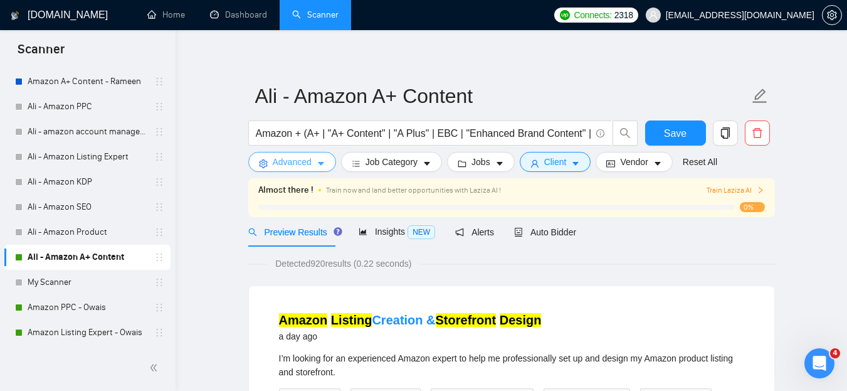
scroll to position [0, 0]
